Goal: Ask a question: Seek information or help from site administrators or community

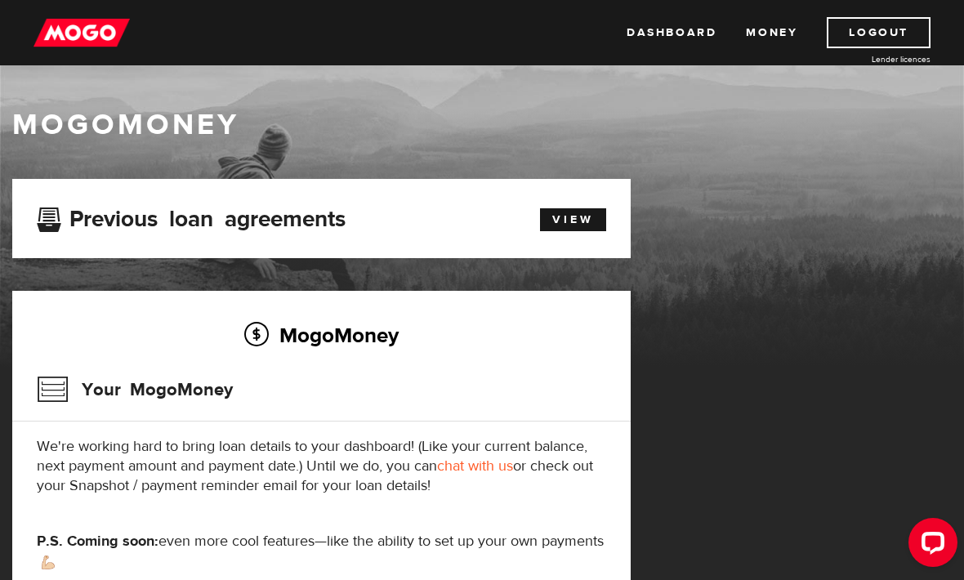
click at [675, 41] on link "Dashboard" at bounding box center [671, 32] width 90 height 31
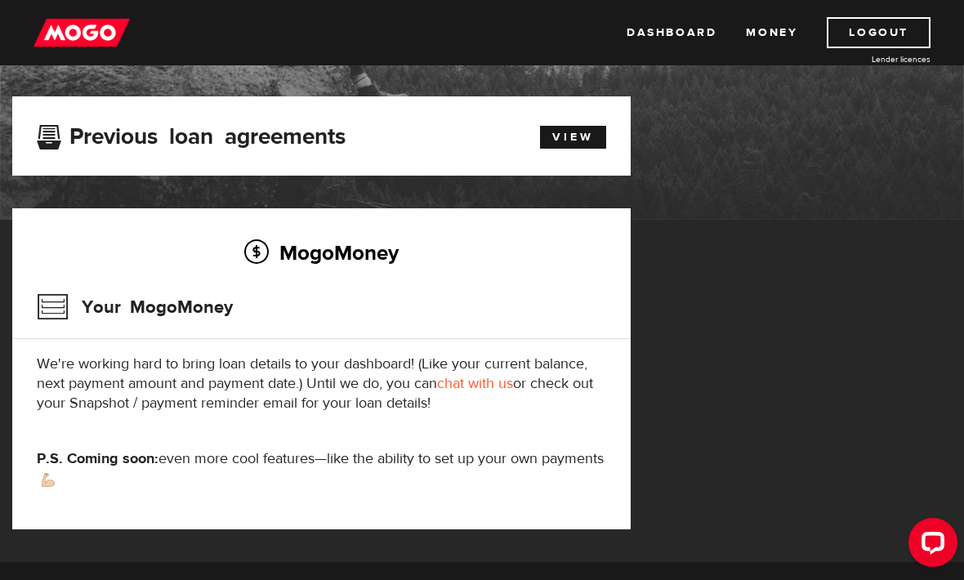
scroll to position [235, 0]
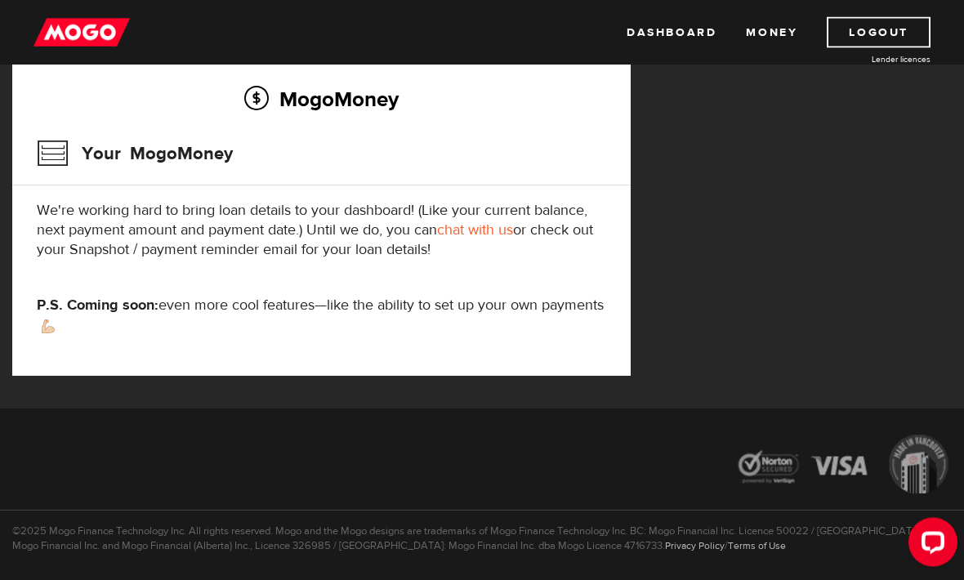
click at [481, 225] on link "chat with us" at bounding box center [475, 230] width 76 height 19
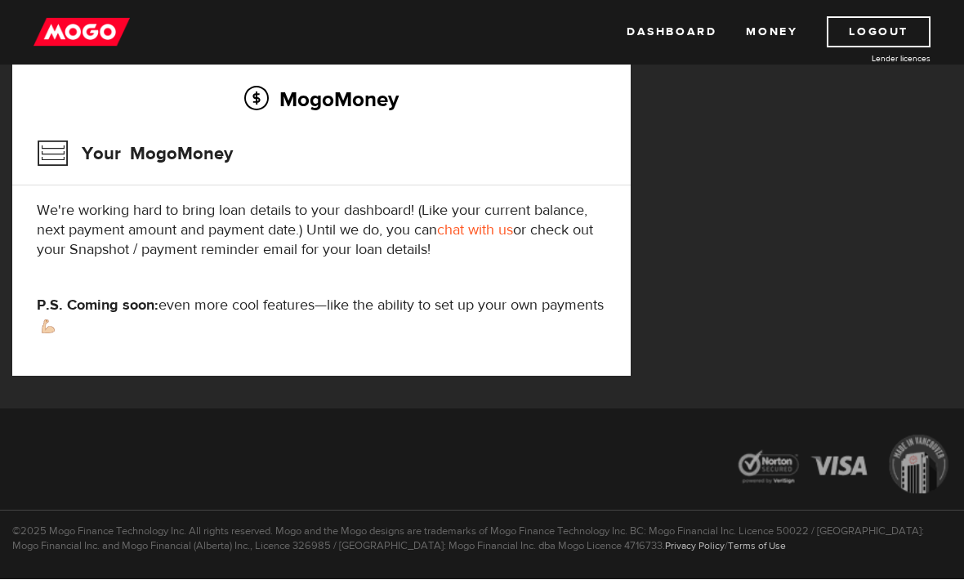
scroll to position [289, 0]
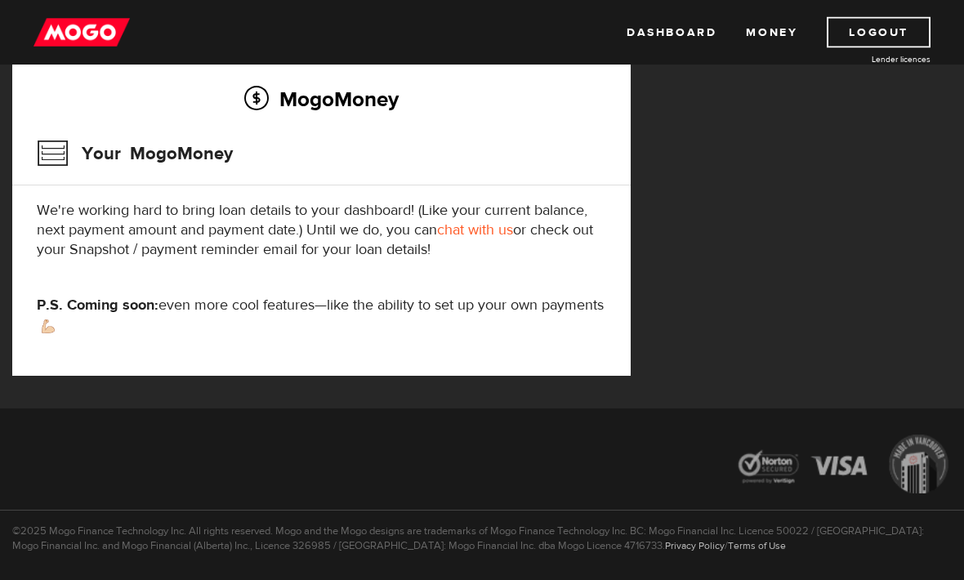
scroll to position [290, 0]
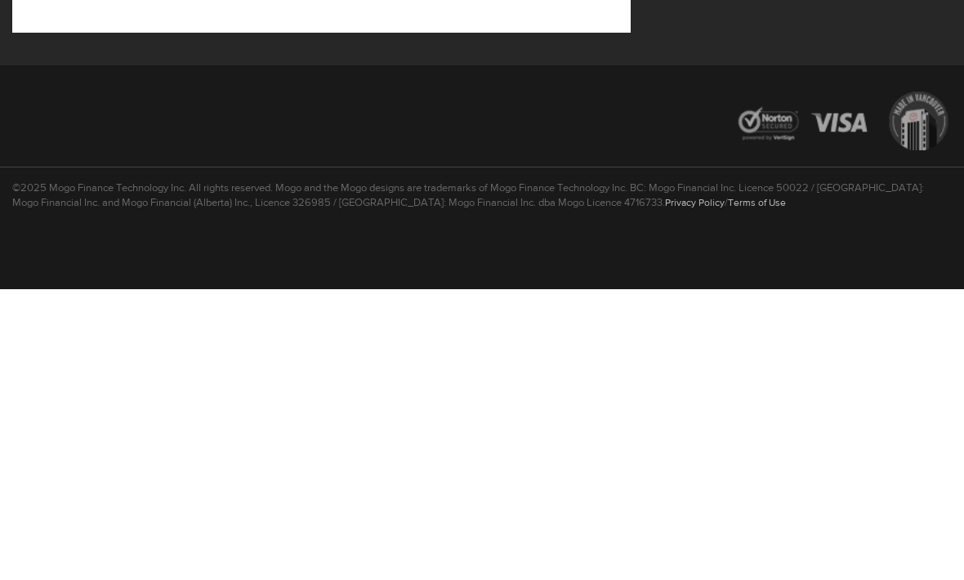
click at [490, 370] on div at bounding box center [482, 413] width 964 height 87
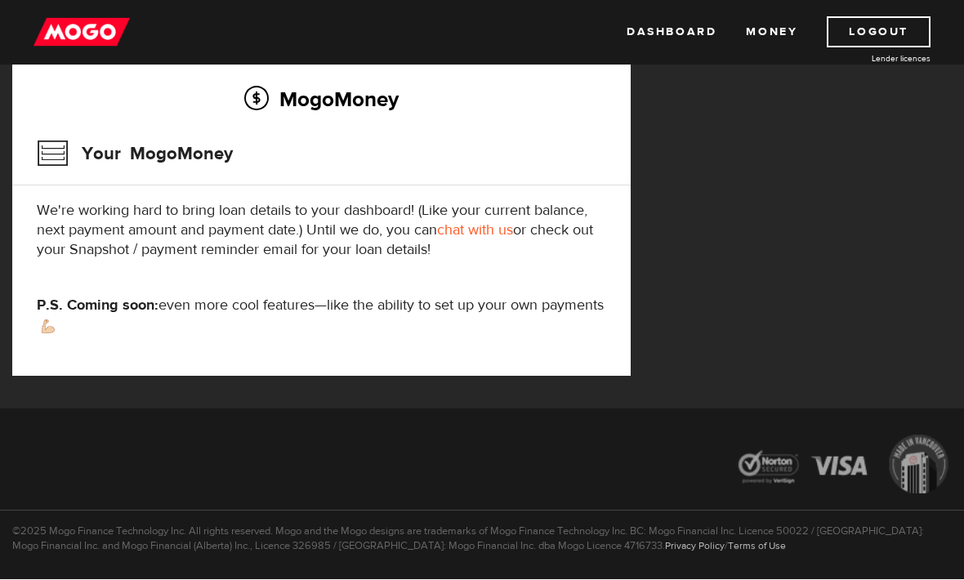
click at [882, 191] on div "MogoMoney Your MogoMoney application Expired Your MogoMoney credit decision has…" at bounding box center [482, 176] width 964 height 465
click at [752, 154] on div "MogoMoney Your MogoMoney application Expired Your MogoMoney credit decision has…" at bounding box center [482, 176] width 964 height 465
click at [693, 33] on link "Dashboard" at bounding box center [671, 32] width 90 height 31
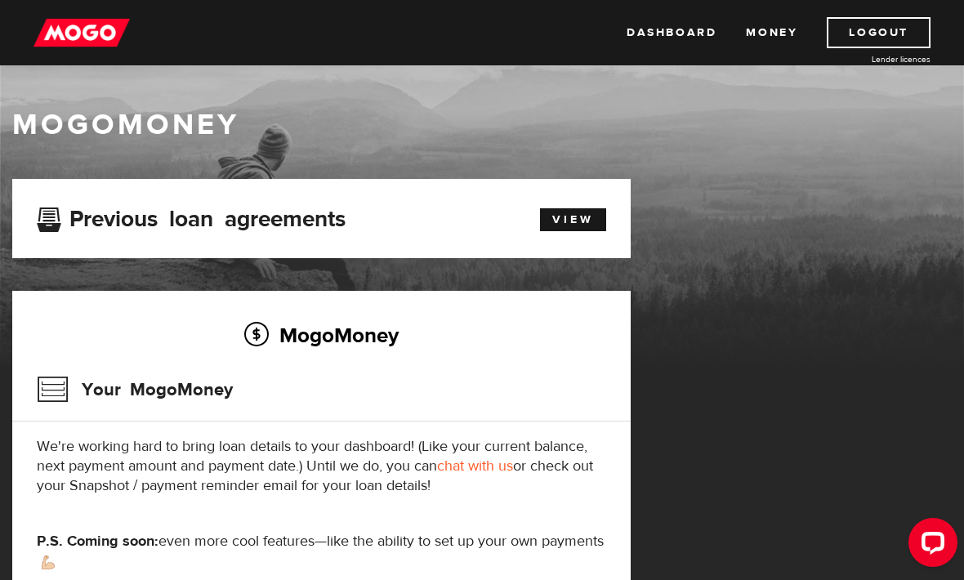
click at [671, 31] on link "Dashboard" at bounding box center [671, 32] width 90 height 31
click at [772, 36] on link "Money" at bounding box center [771, 32] width 51 height 31
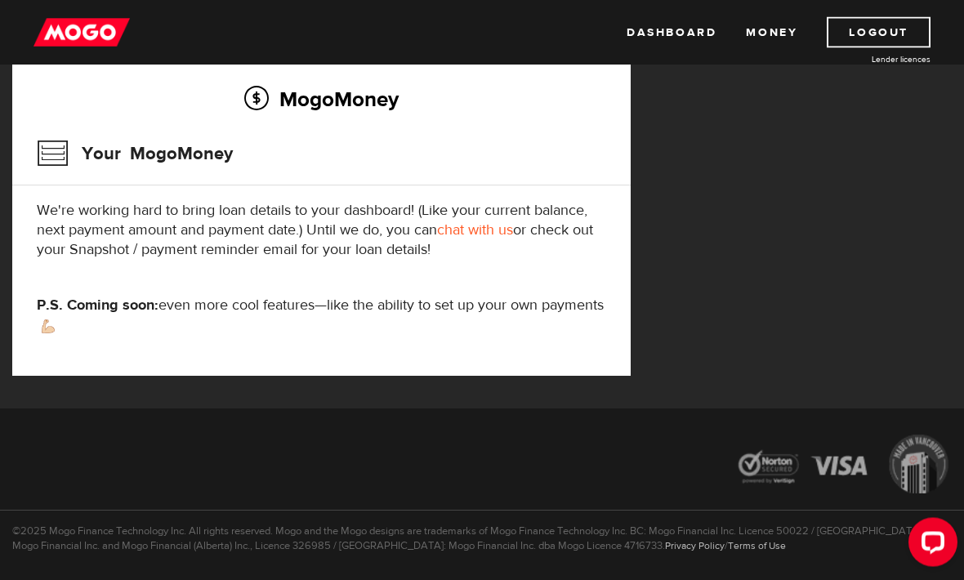
click at [935, 545] on div "Open LiveChat chat widget" at bounding box center [932, 541] width 26 height 26
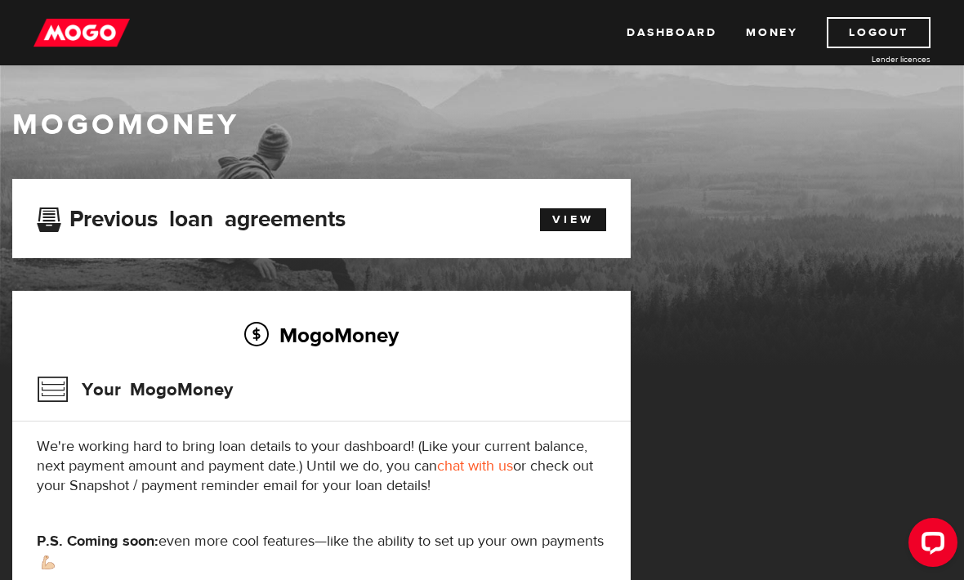
click at [674, 43] on link "Dashboard" at bounding box center [671, 32] width 90 height 31
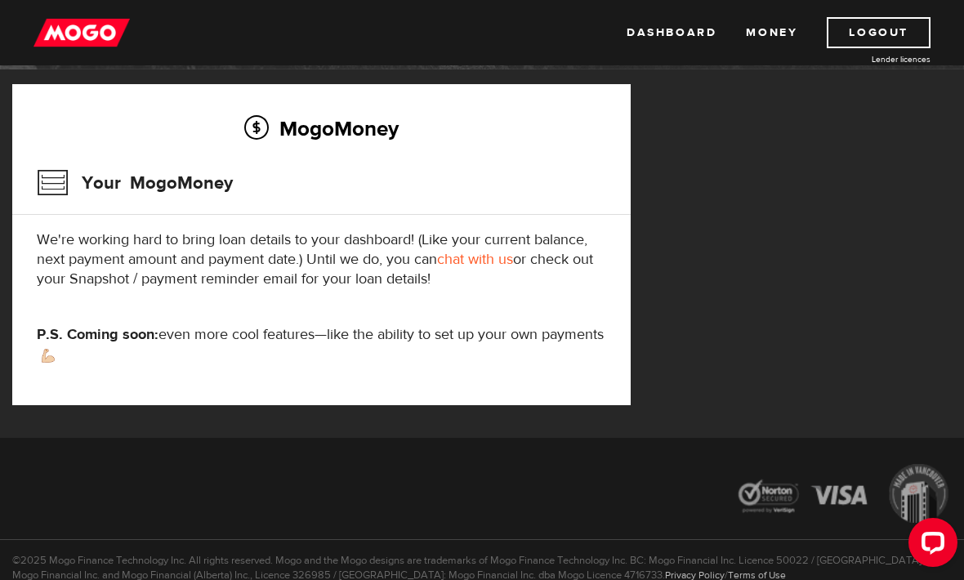
scroll to position [235, 0]
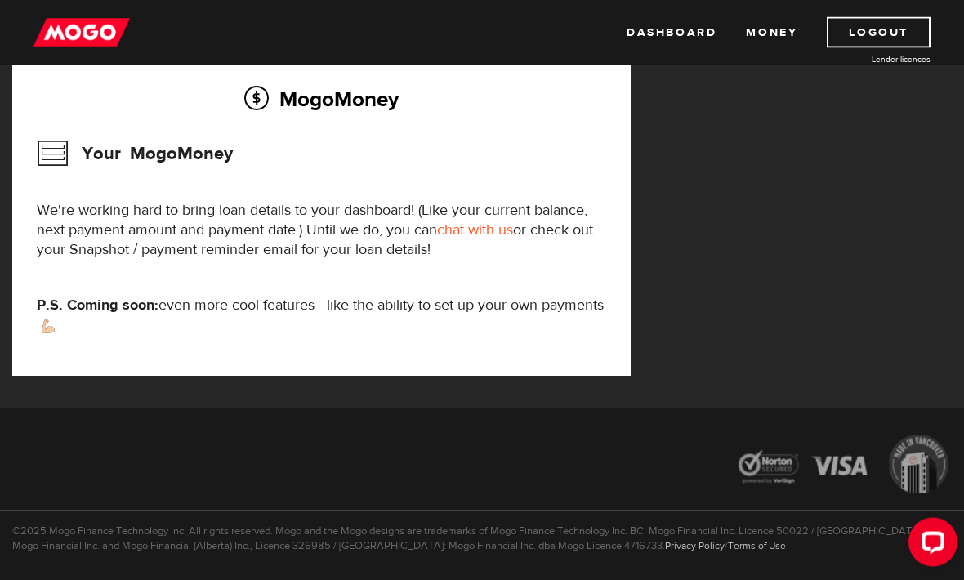
click at [715, 300] on div "MogoMoney Your MogoMoney application Expired Your MogoMoney credit decision has…" at bounding box center [482, 176] width 964 height 465
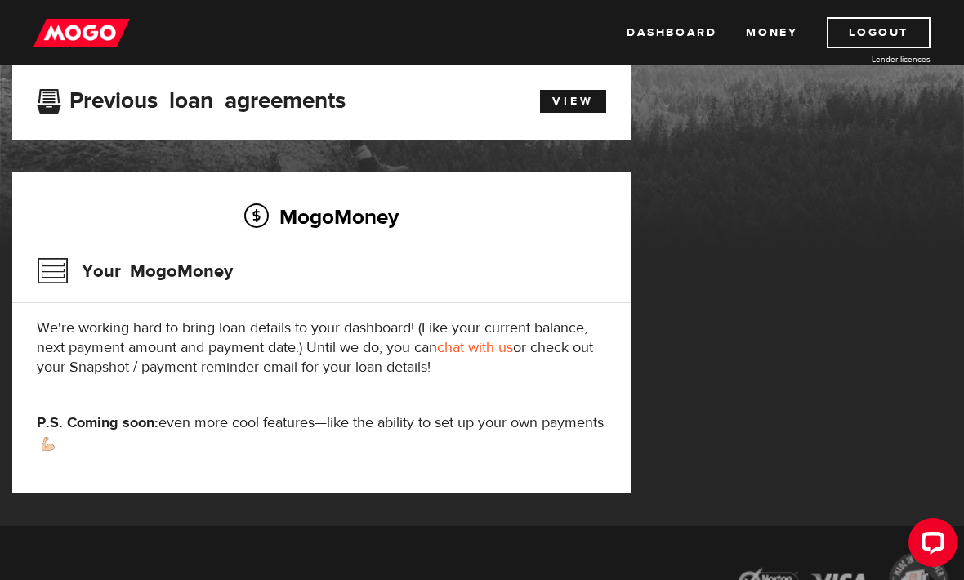
scroll to position [0, 0]
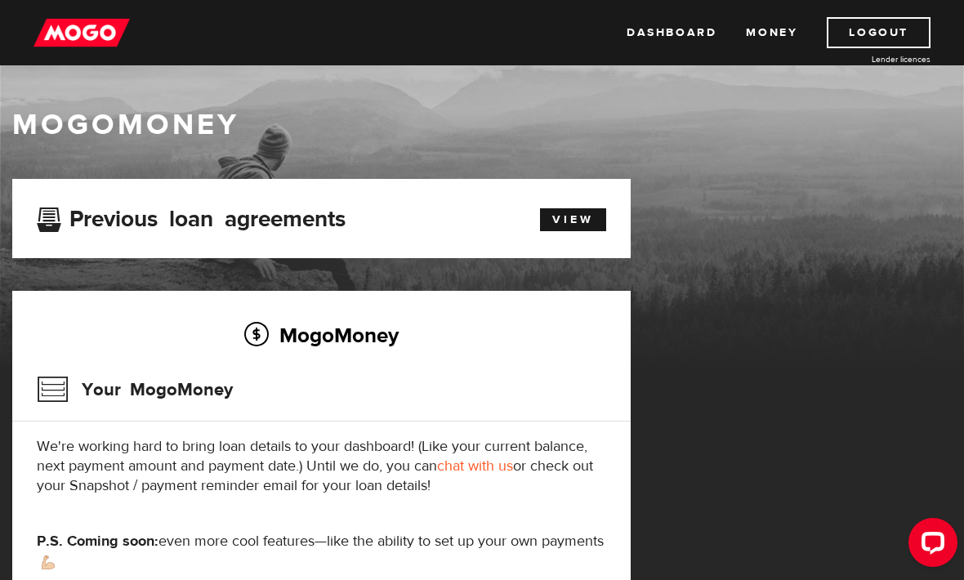
click at [784, 29] on link "Money" at bounding box center [771, 32] width 51 height 31
